Goal: Task Accomplishment & Management: Manage account settings

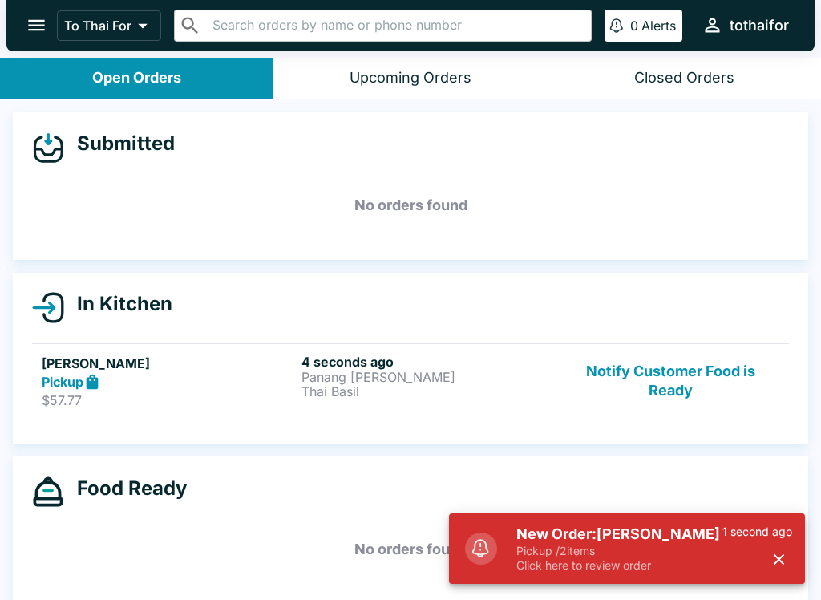
click at [223, 388] on div "Pickup" at bounding box center [168, 382] width 253 height 18
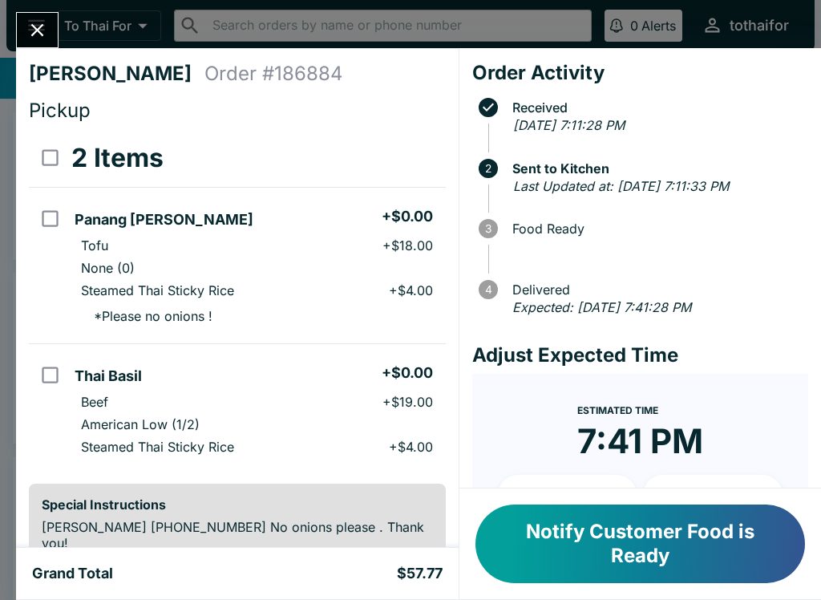
click at [51, 43] on button "Close" at bounding box center [37, 30] width 41 height 34
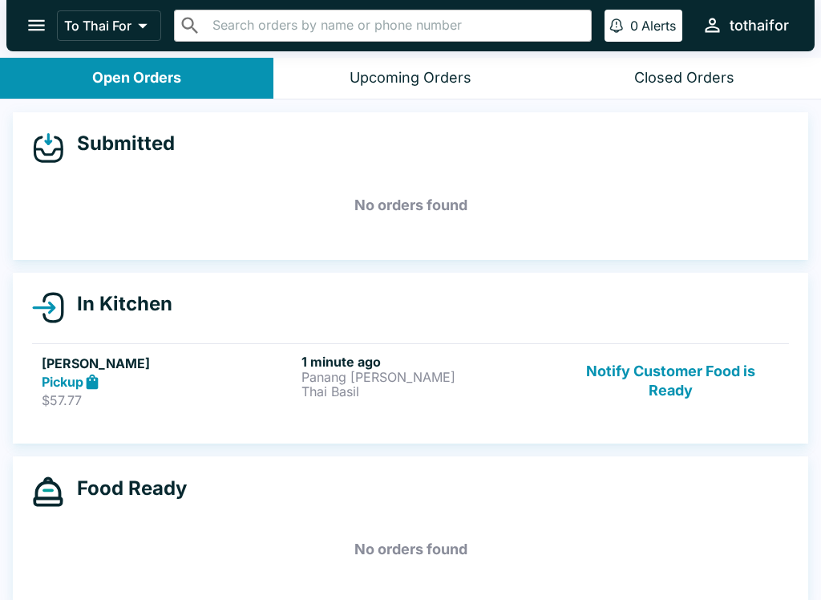
click at [296, 380] on div "[PERSON_NAME] Pickup $57.77 1 minute ago Panang [PERSON_NAME] Thai Basil Notify…" at bounding box center [411, 381] width 738 height 55
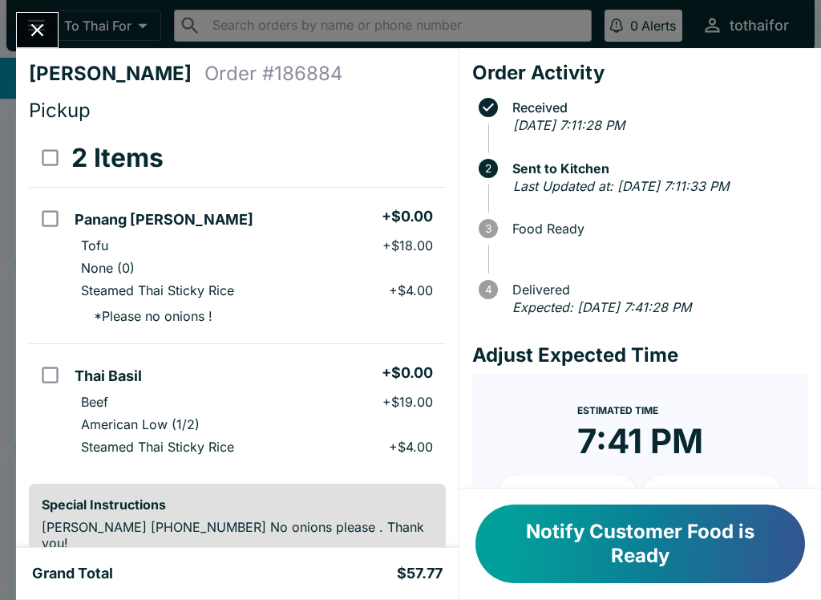
click at [40, 31] on icon "Close" at bounding box center [37, 30] width 22 height 22
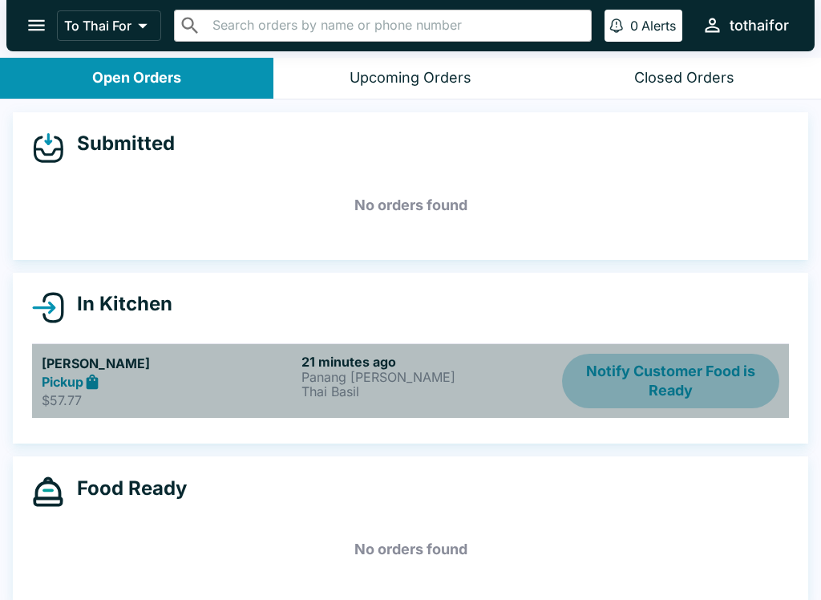
click at [664, 382] on button "Notify Customer Food is Ready" at bounding box center [670, 381] width 217 height 55
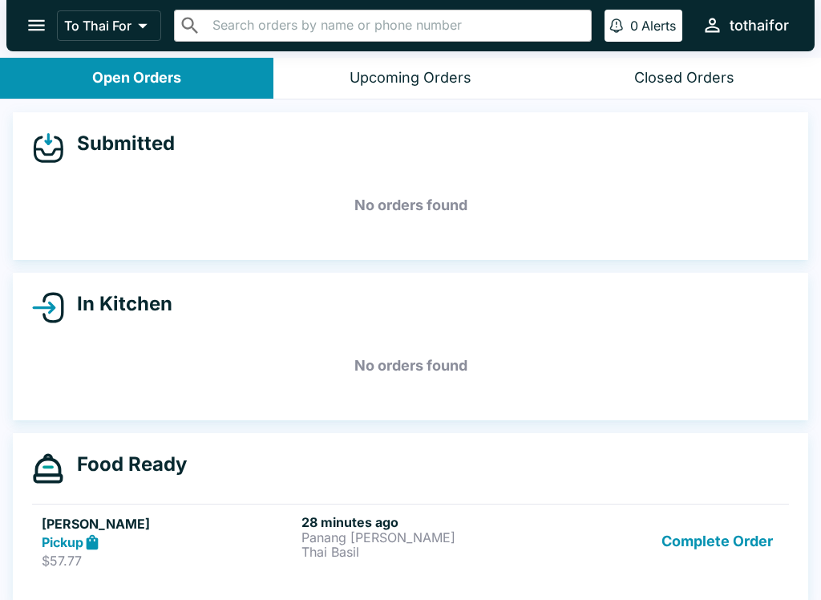
click at [496, 557] on p "Thai Basil" at bounding box center [428, 552] width 253 height 14
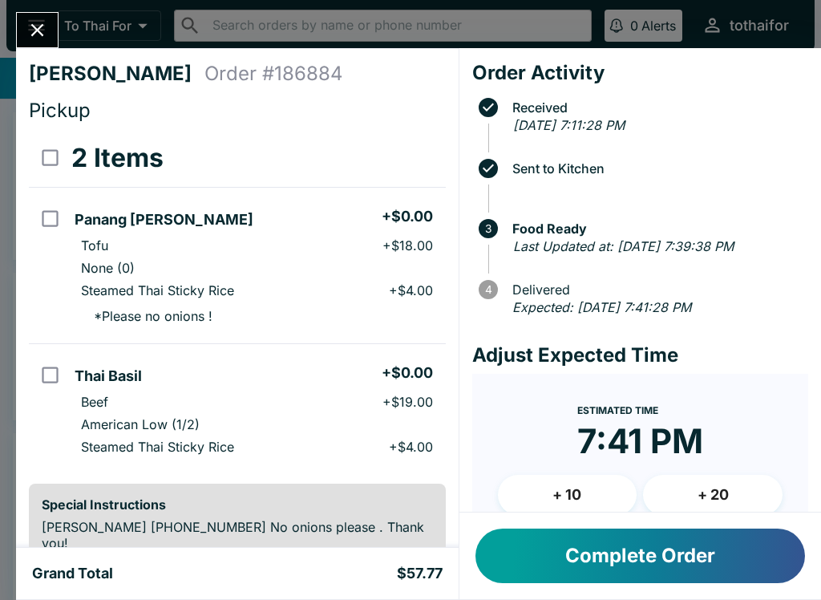
click at [556, 556] on button "Complete Order" at bounding box center [641, 555] width 330 height 55
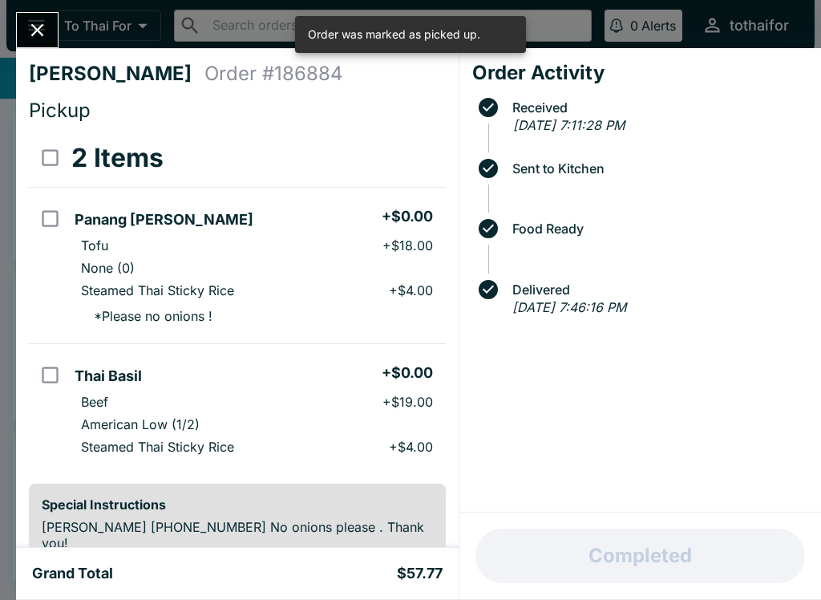
click at [41, 33] on icon "Close" at bounding box center [37, 30] width 13 height 13
